Goal: Transaction & Acquisition: Purchase product/service

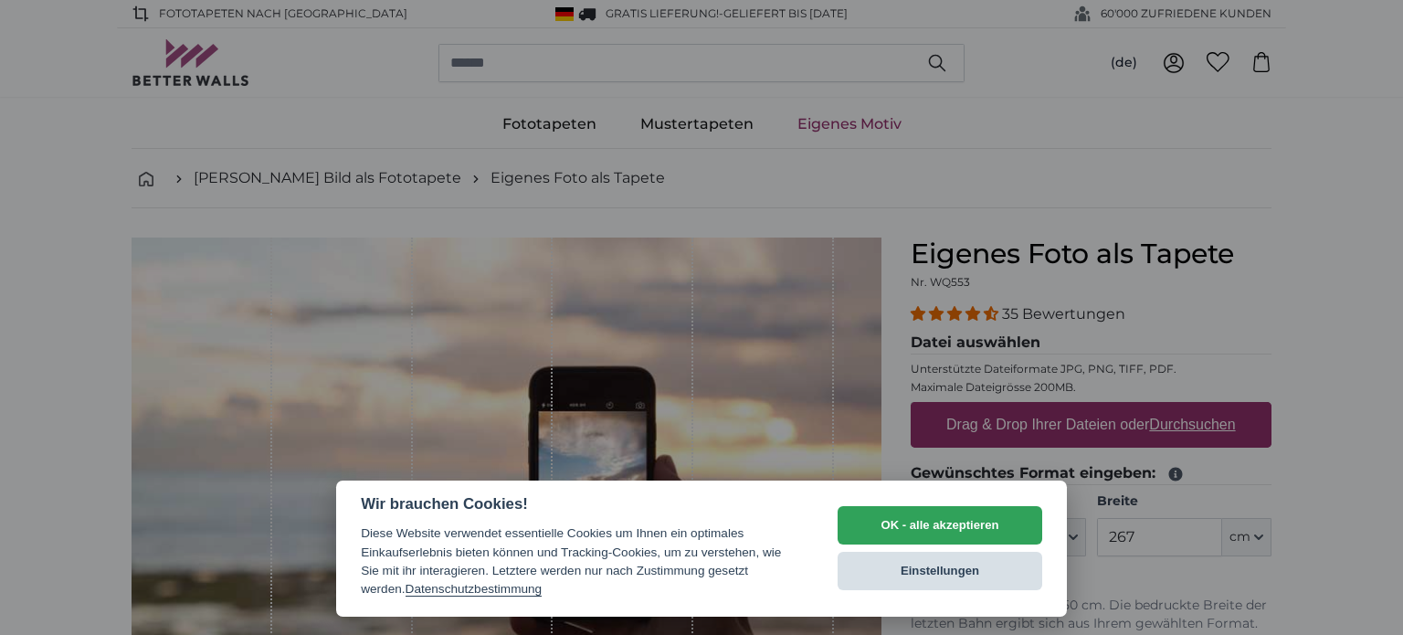
click at [958, 558] on button "Einstellungen" at bounding box center [940, 571] width 205 height 38
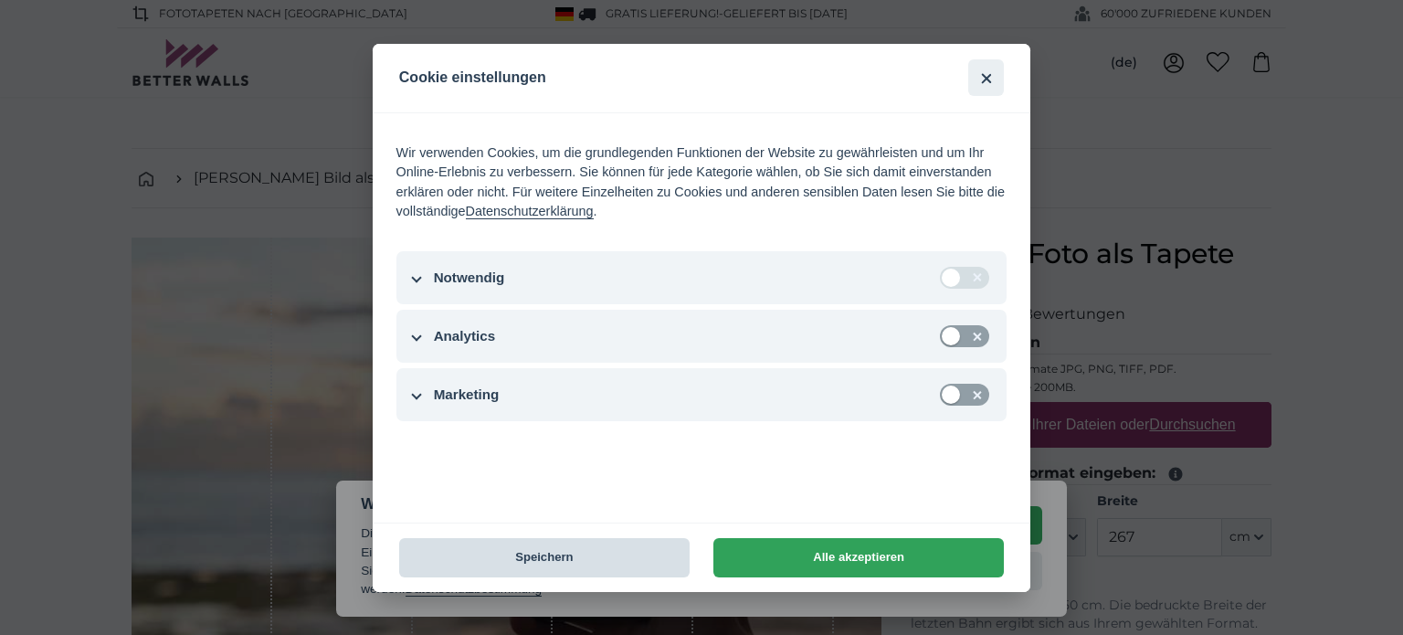
click at [591, 545] on button "Speichern" at bounding box center [544, 557] width 291 height 39
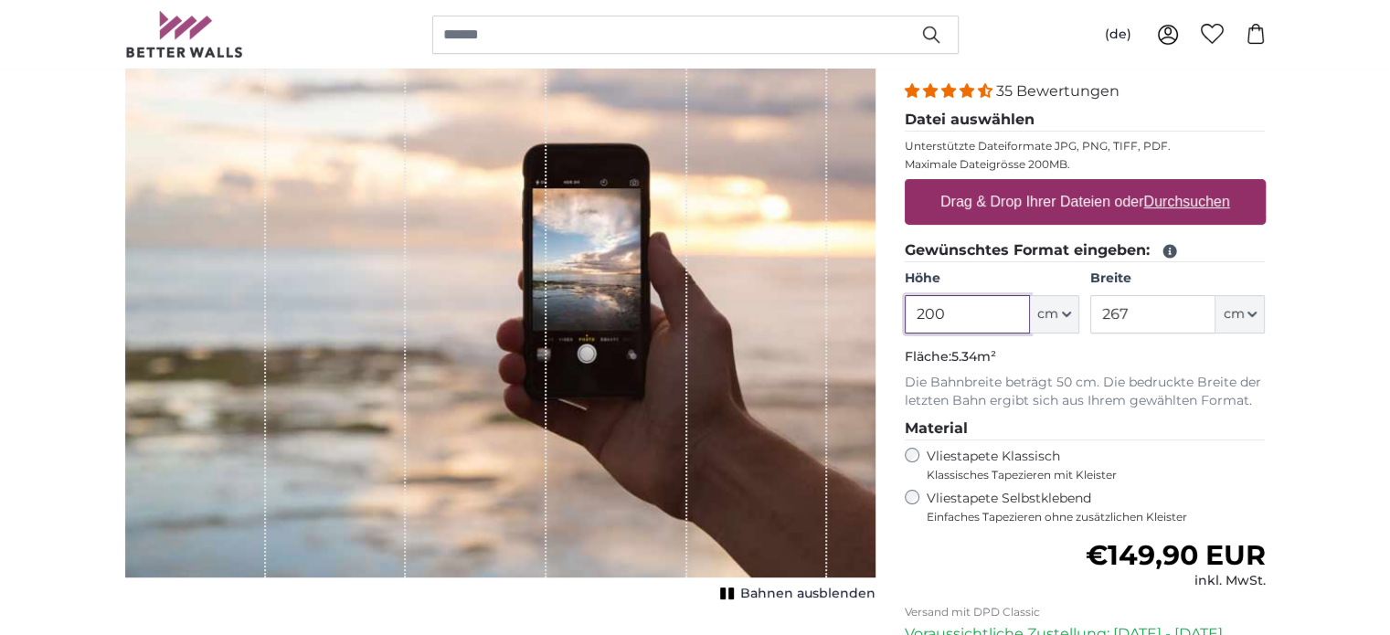
scroll to position [183, 0]
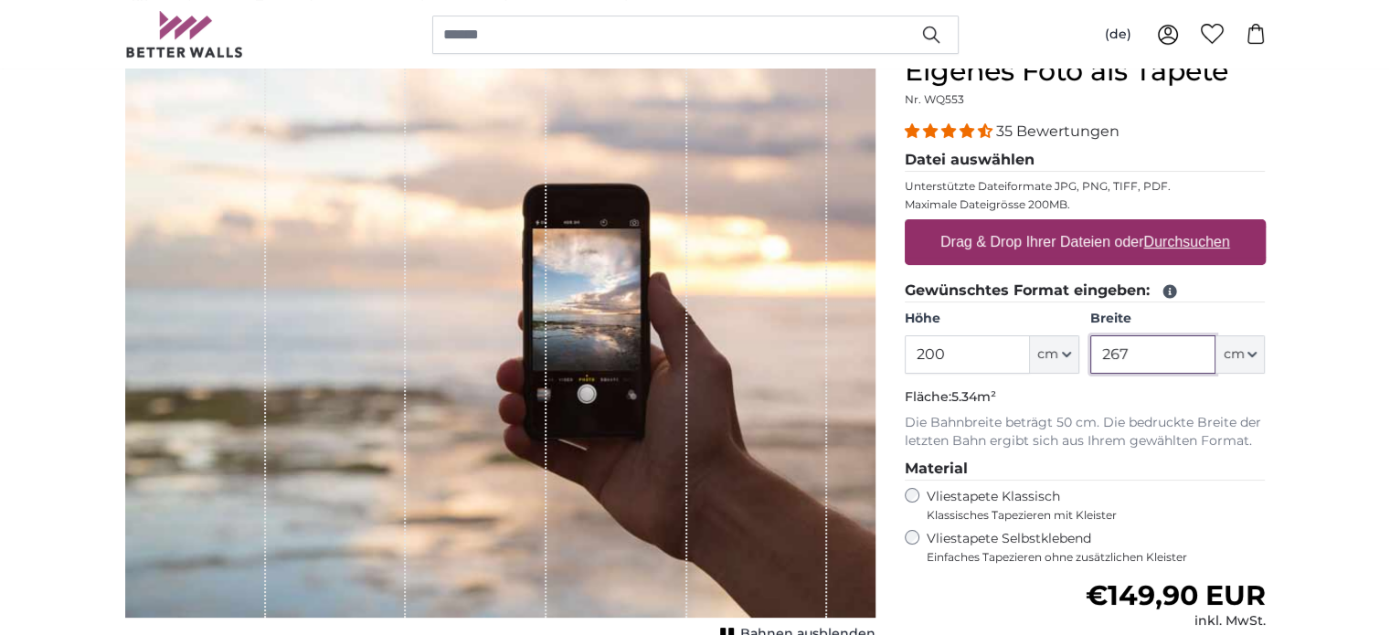
click at [1159, 354] on input "267" at bounding box center [1152, 354] width 125 height 38
type input "2"
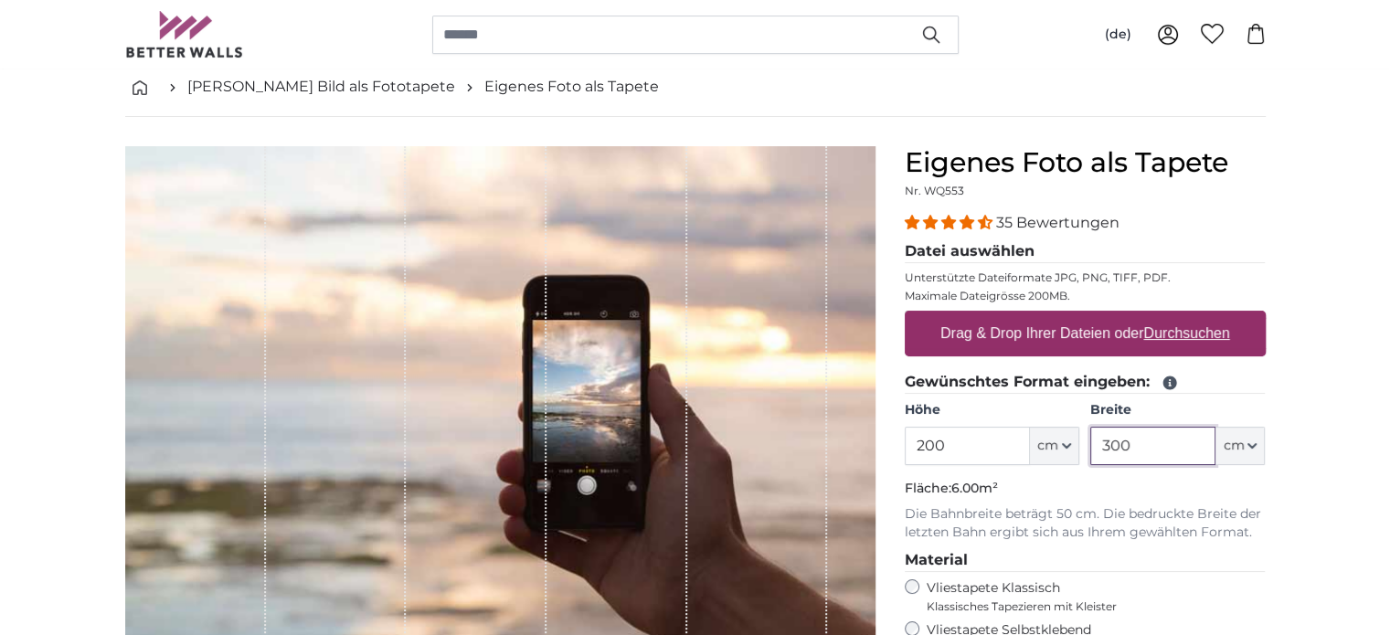
scroll to position [91, 0]
type input "300"
click at [1169, 328] on u "Durchsuchen" at bounding box center [1186, 333] width 86 height 16
click at [1169, 316] on input "Drag & Drop Ihrer Dateien oder Durchsuchen" at bounding box center [1085, 313] width 361 height 5
type input "**********"
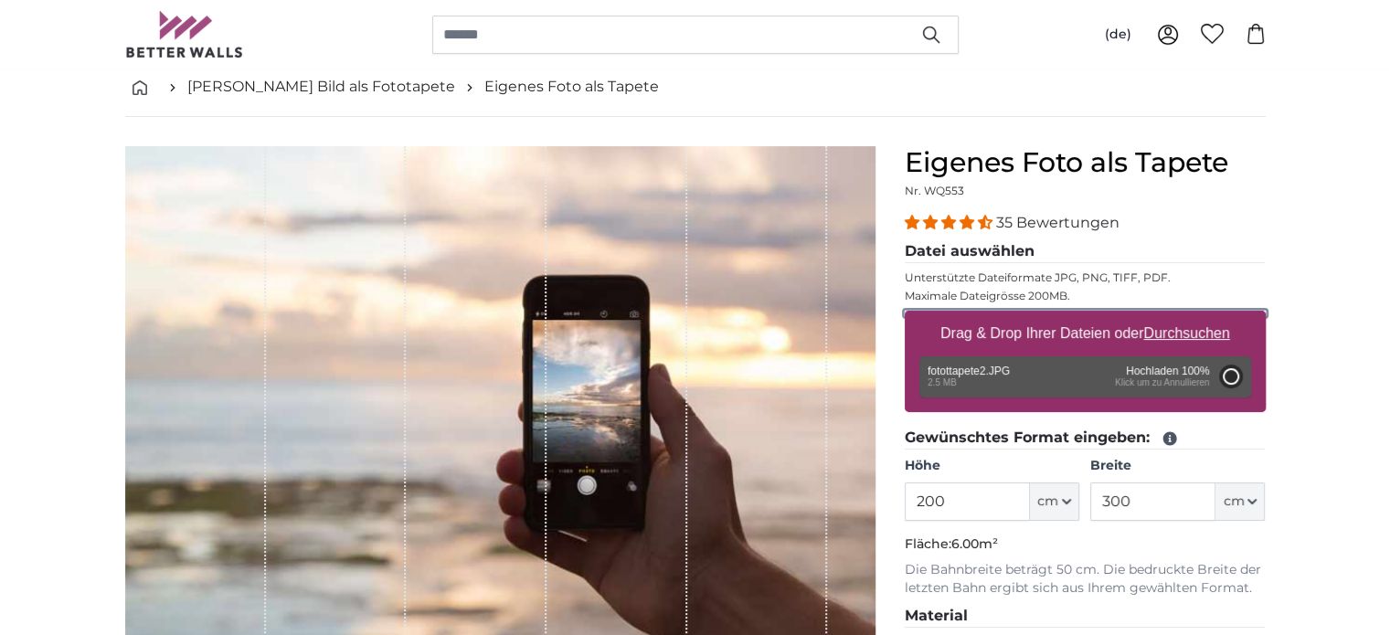
type input "266"
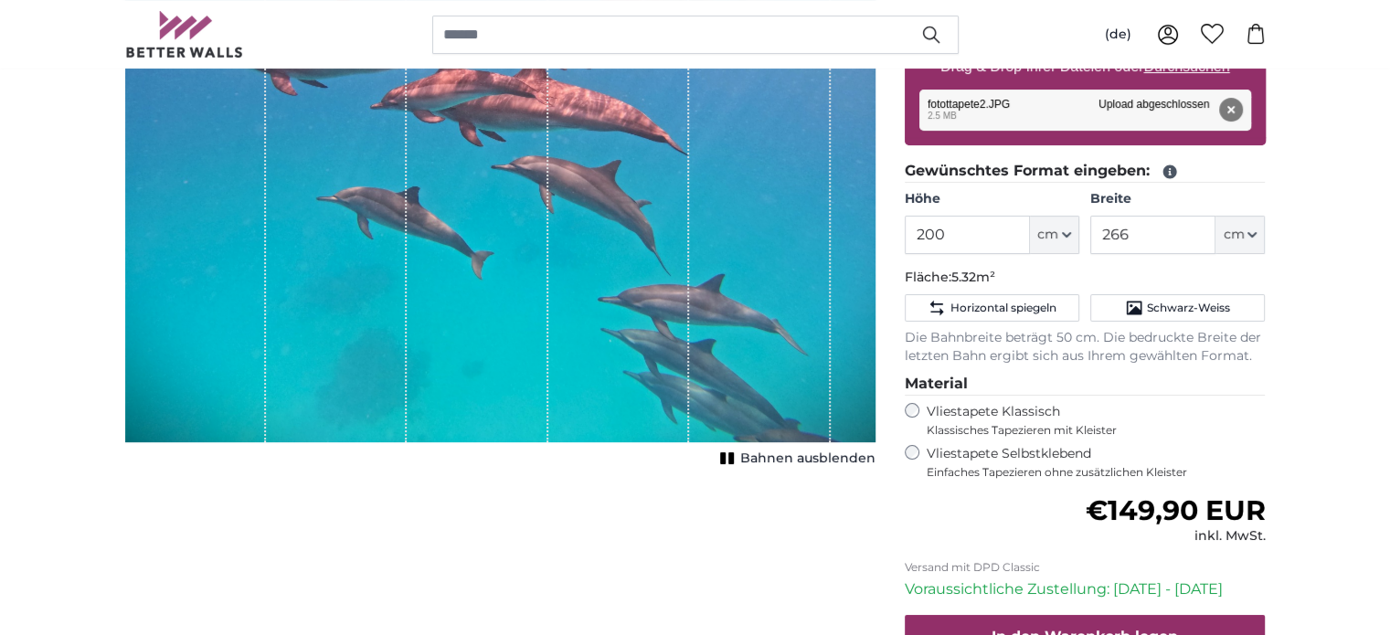
scroll to position [365, 0]
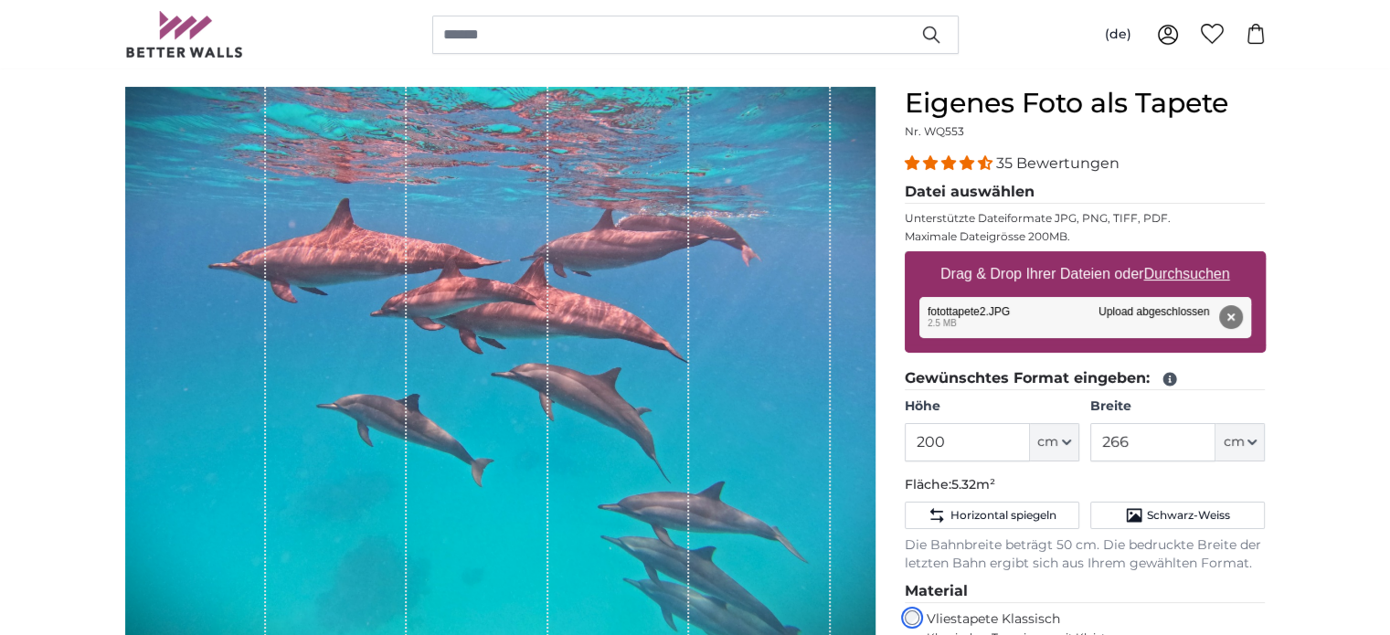
scroll to position [183, 0]
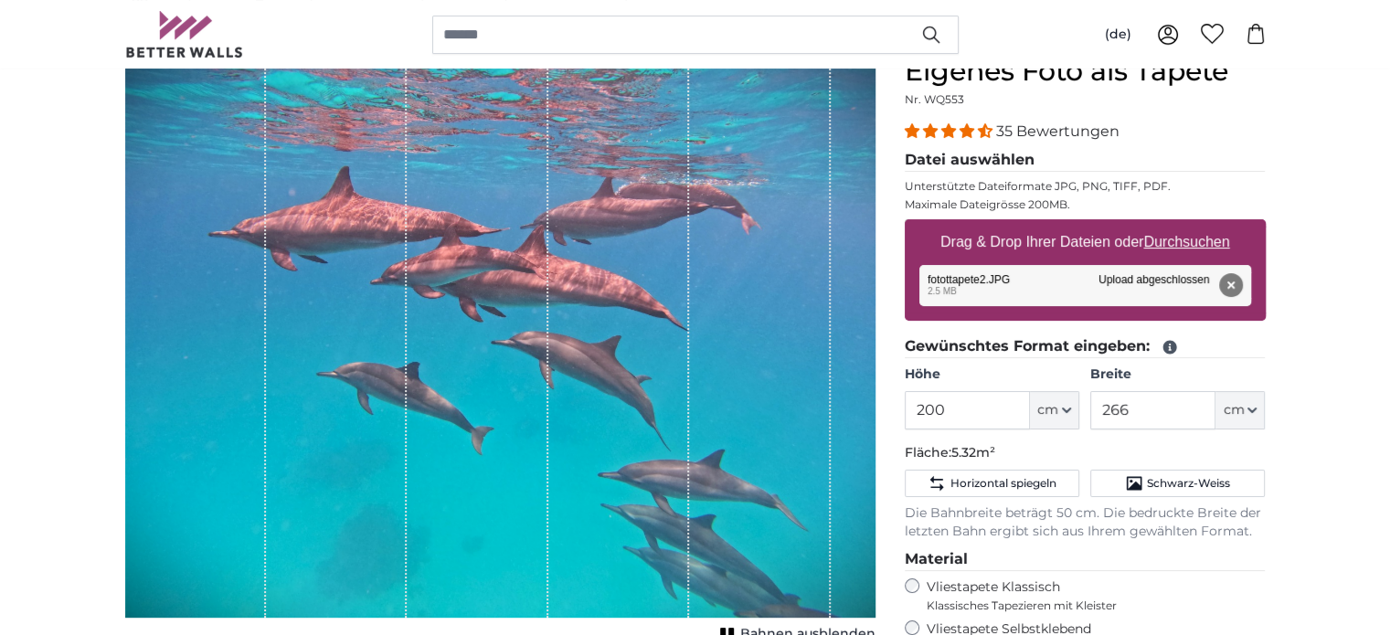
drag, startPoint x: 527, startPoint y: 365, endPoint x: 589, endPoint y: 376, distance: 63.1
click at [589, 376] on div "1 of 1" at bounding box center [500, 336] width 750 height 563
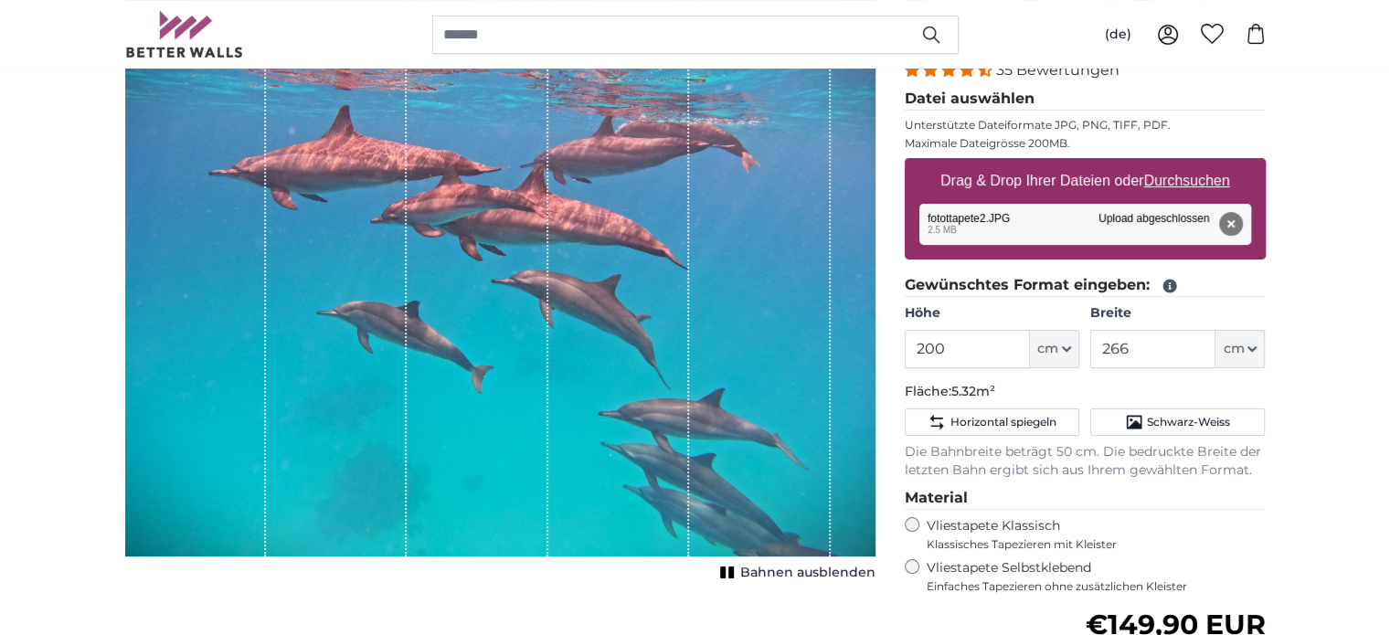
scroll to position [274, 0]
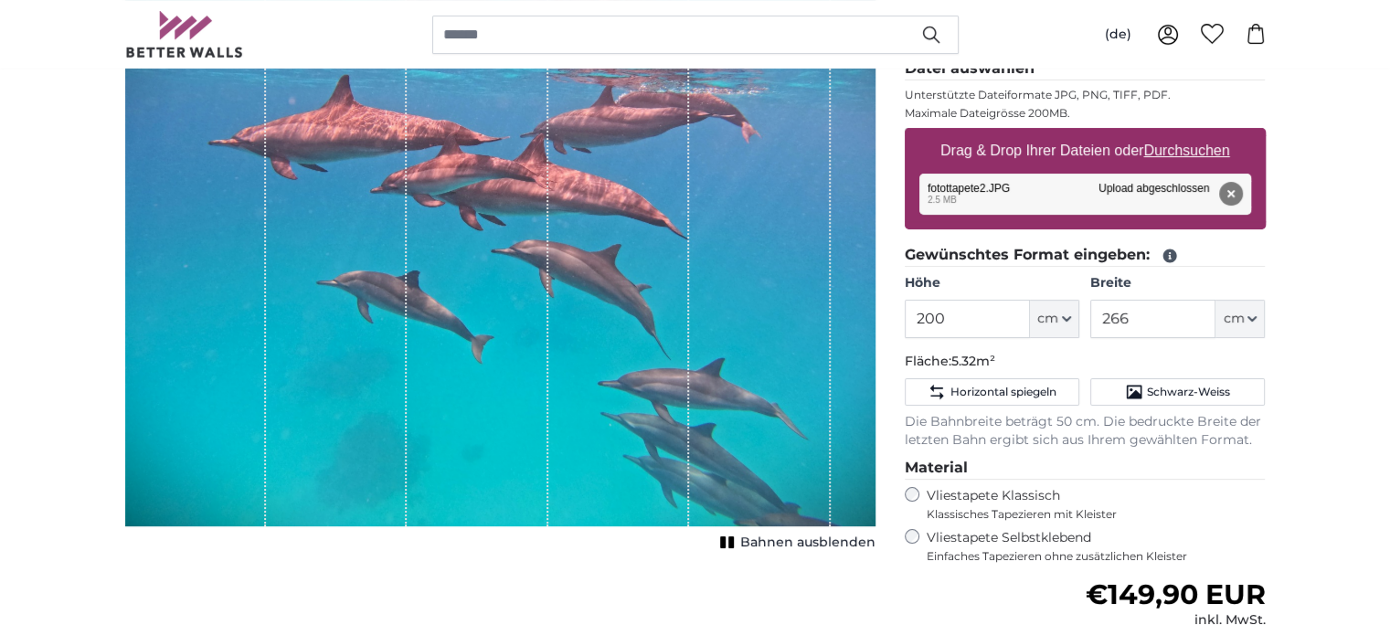
click at [799, 540] on span "Bahnen ausblenden" at bounding box center [807, 543] width 135 height 18
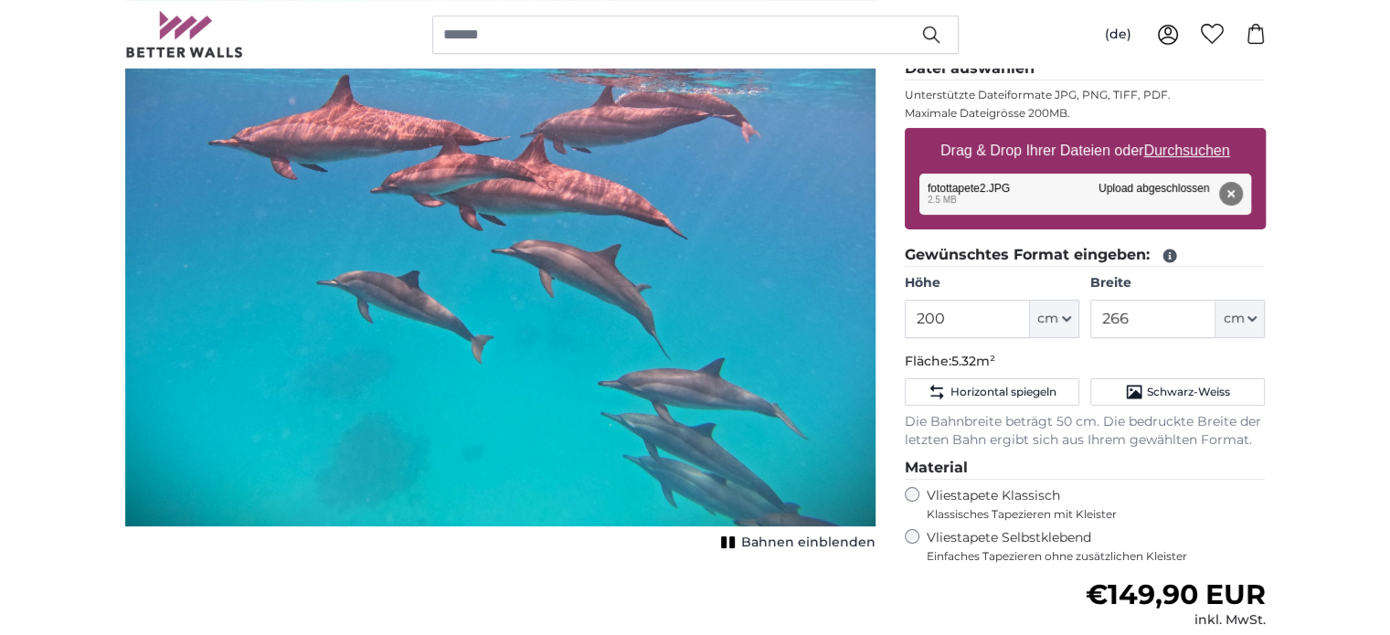
click at [799, 540] on span "Bahnen einblenden" at bounding box center [808, 543] width 134 height 18
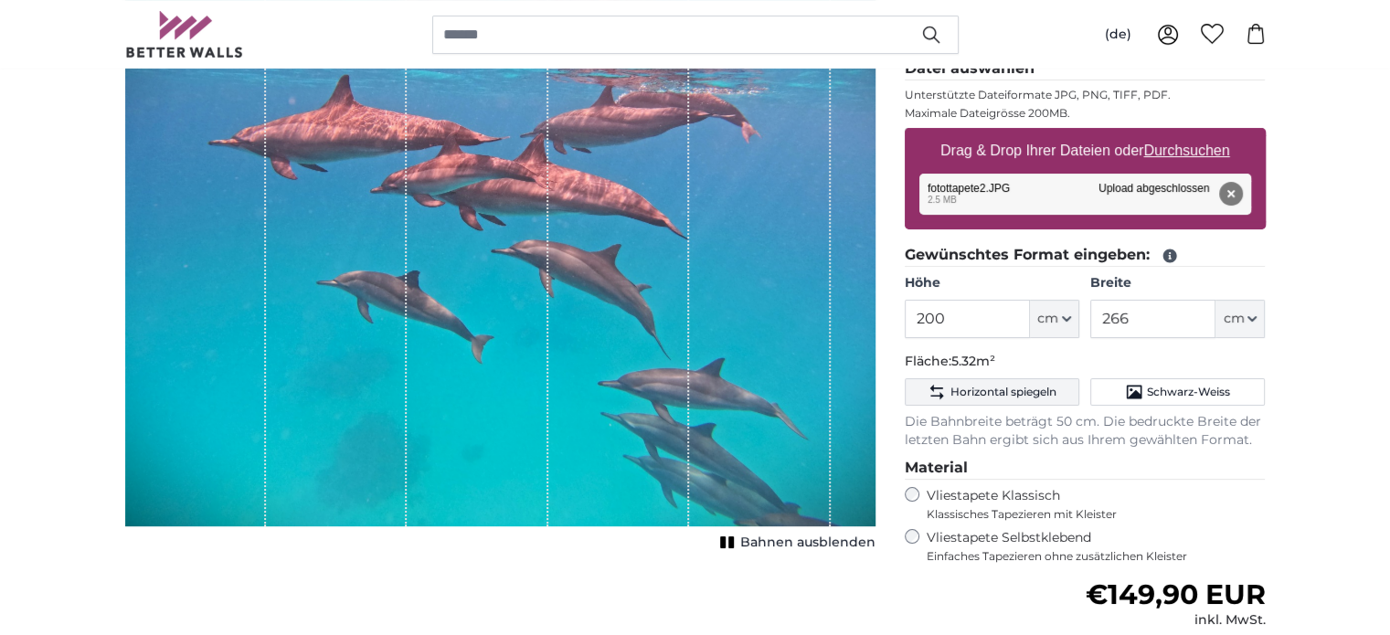
scroll to position [183, 0]
